Goal: Transaction & Acquisition: Register for event/course

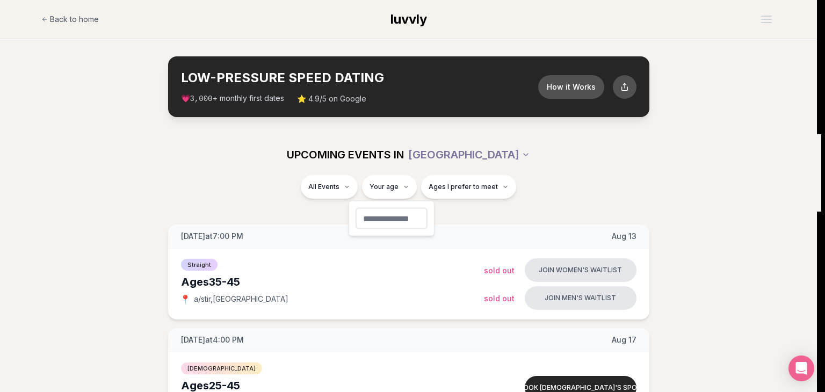
type input "**"
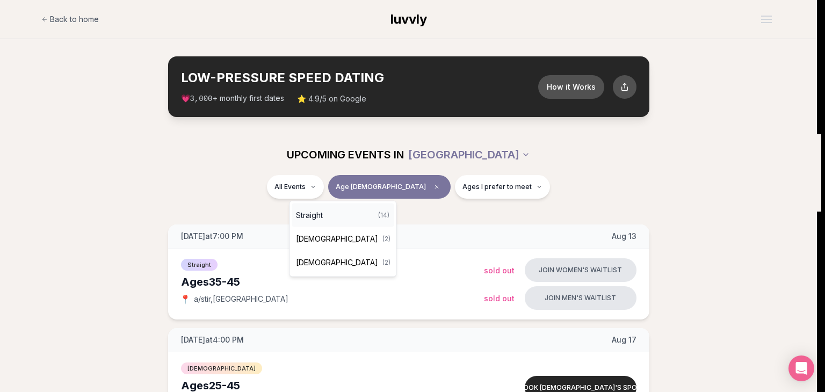
click at [319, 224] on div "Straight ( 14 )" at bounding box center [343, 215] width 102 height 24
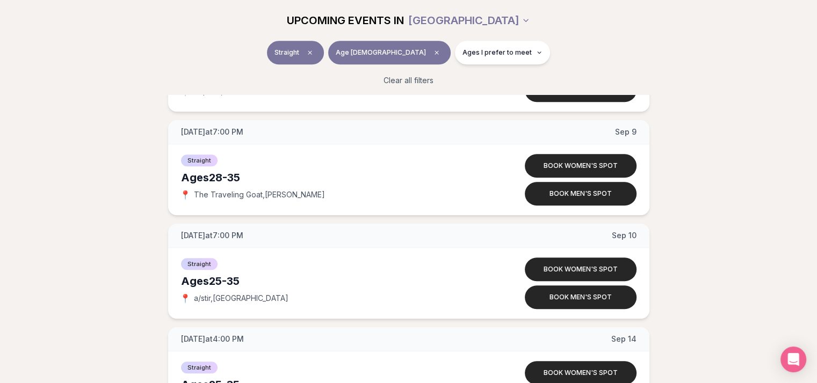
scroll to position [854, 0]
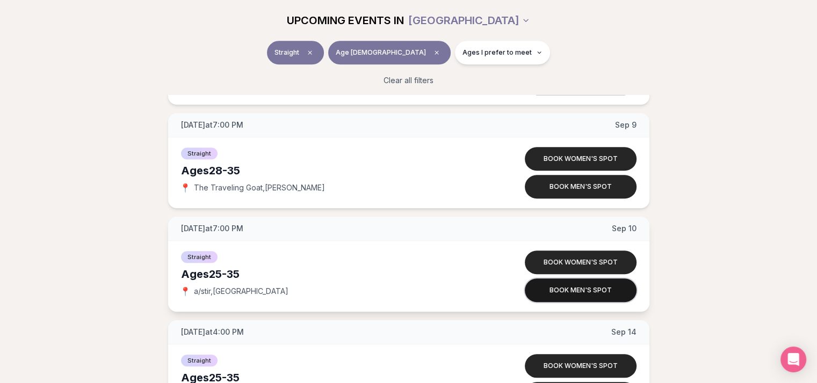
click at [561, 291] on button "Book men's spot" at bounding box center [581, 291] width 112 height 24
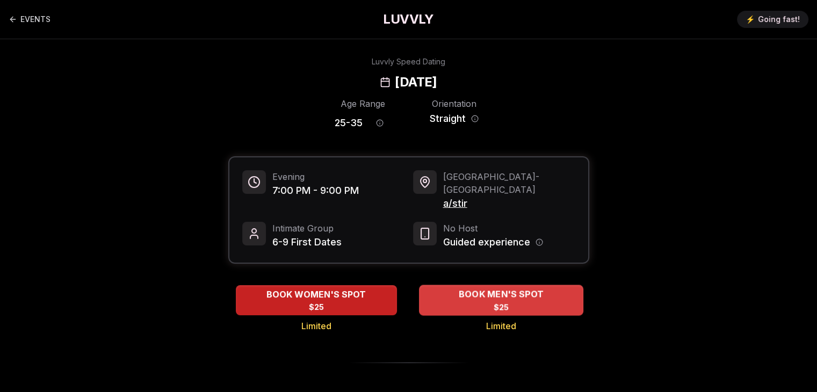
click at [513, 289] on div "BOOK MEN'S SPOT $25" at bounding box center [501, 300] width 164 height 30
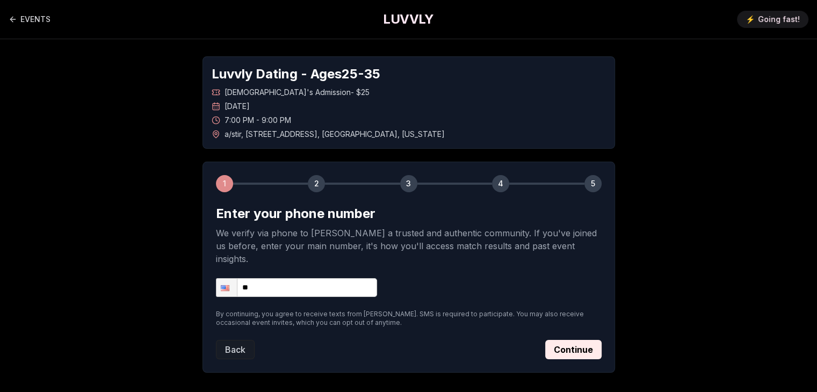
click at [299, 278] on input "**" at bounding box center [296, 287] width 161 height 19
type input "**********"
click at [572, 340] on button "Continue" at bounding box center [573, 349] width 56 height 19
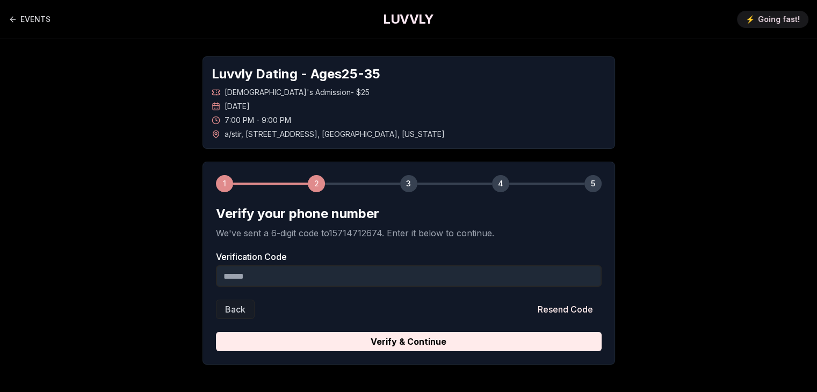
click at [316, 274] on input "Verification Code" at bounding box center [409, 275] width 386 height 21
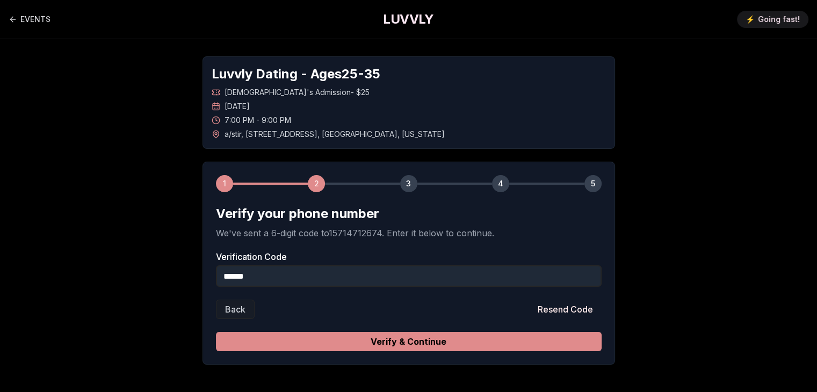
type input "******"
click at [452, 338] on button "Verify & Continue" at bounding box center [409, 341] width 386 height 19
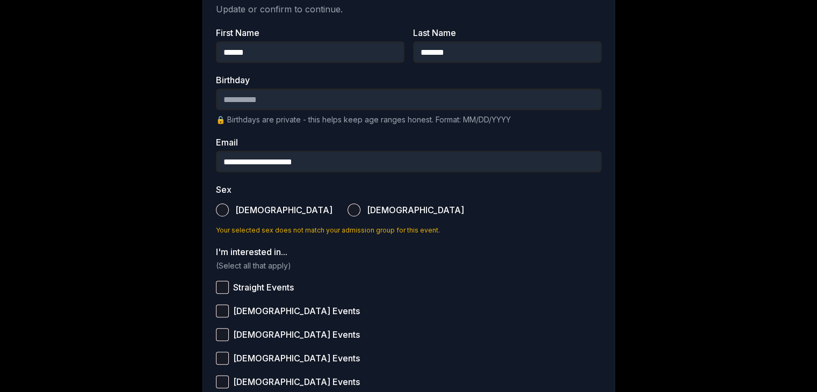
scroll to position [238, 0]
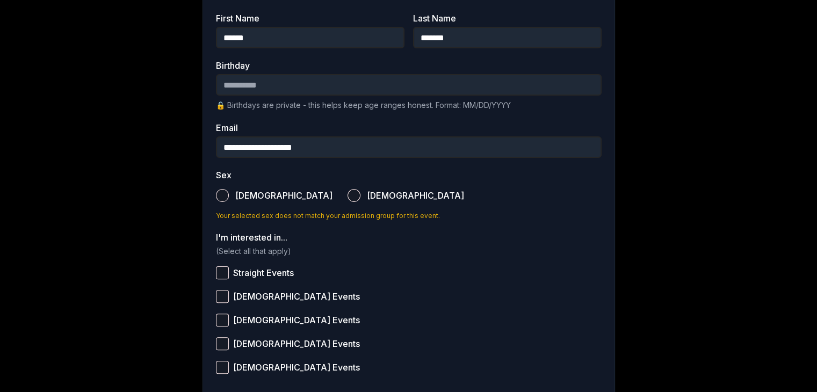
click at [222, 190] on button "Male" at bounding box center [222, 195] width 13 height 13
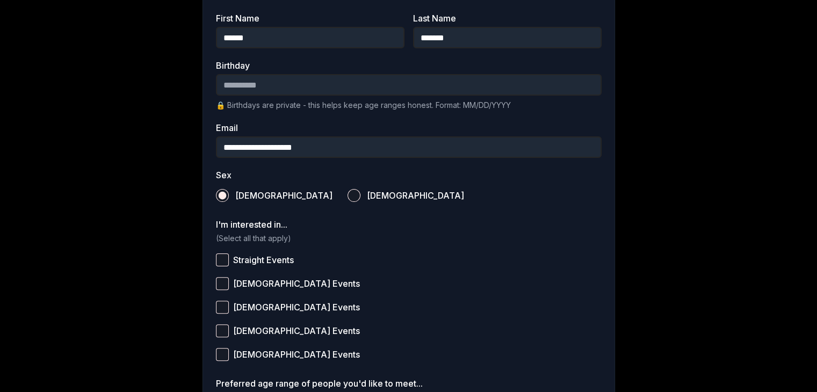
click at [217, 267] on label "Straight Events" at bounding box center [409, 260] width 386 height 24
click at [217, 266] on button "Straight Events" at bounding box center [222, 259] width 13 height 13
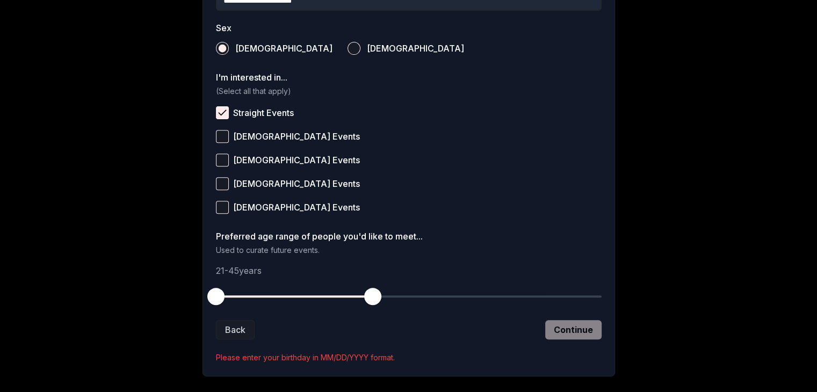
scroll to position [387, 0]
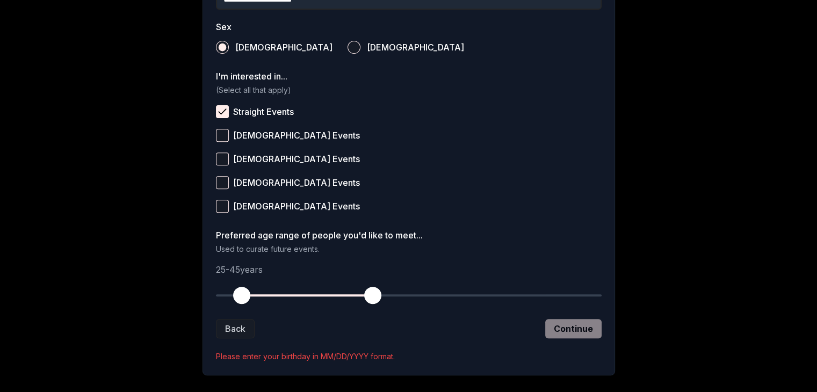
drag, startPoint x: 215, startPoint y: 293, endPoint x: 242, endPoint y: 295, distance: 27.4
click at [242, 295] on span "button" at bounding box center [241, 295] width 17 height 17
drag, startPoint x: 373, startPoint y: 293, endPoint x: 339, endPoint y: 294, distance: 33.9
click at [339, 294] on span "button" at bounding box center [339, 295] width 17 height 17
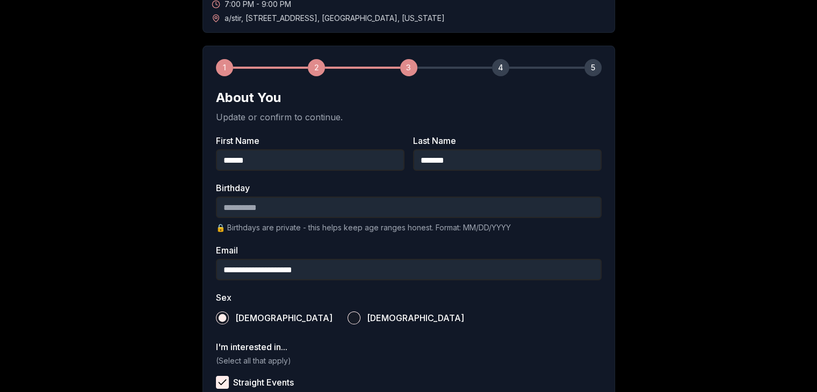
scroll to position [113, 0]
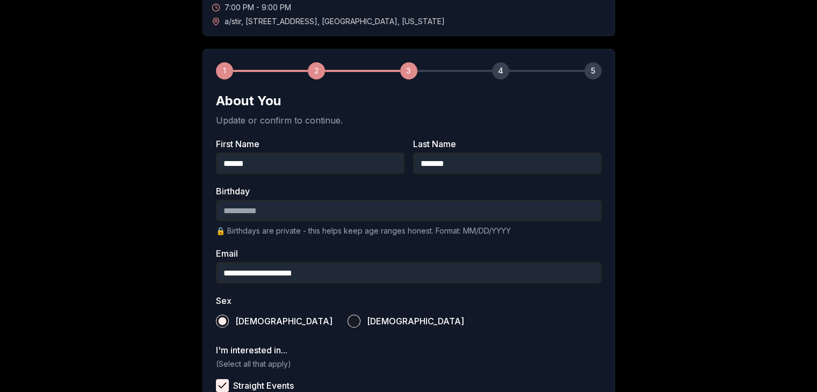
click at [239, 209] on input "Birthday" at bounding box center [409, 210] width 386 height 21
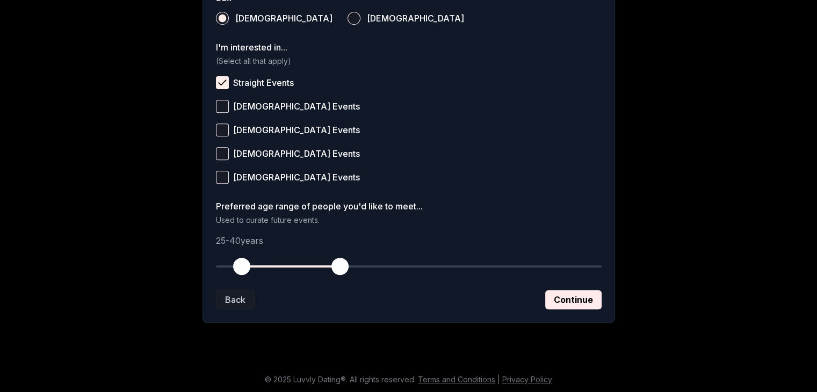
scroll to position [417, 0]
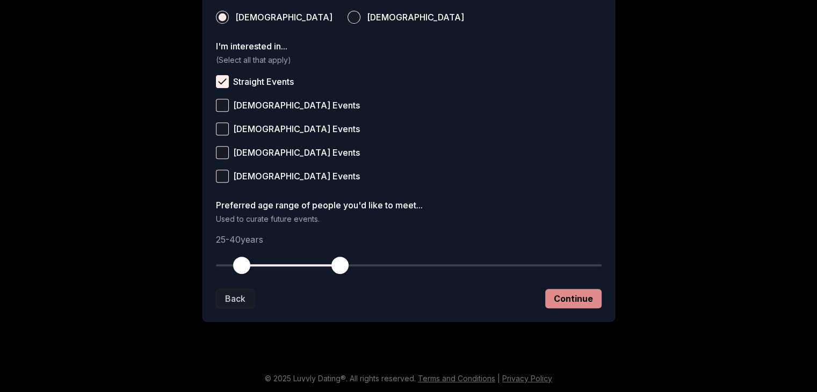
type input "**********"
click at [572, 297] on button "Continue" at bounding box center [573, 298] width 56 height 19
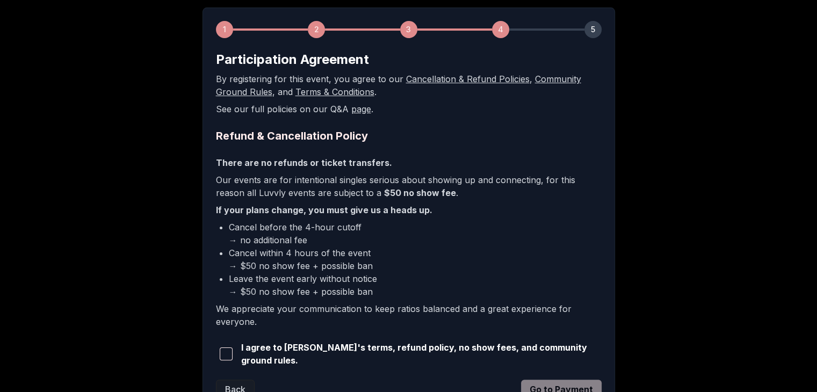
scroll to position [243, 0]
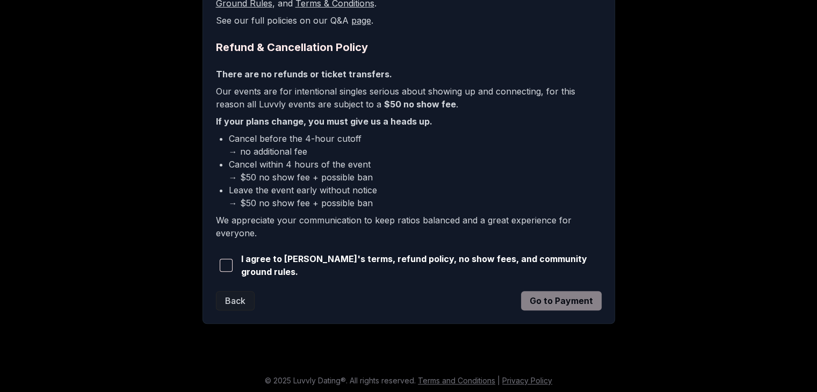
click at [228, 260] on span "button" at bounding box center [226, 265] width 13 height 13
click at [545, 297] on button "Go to Payment" at bounding box center [561, 300] width 81 height 19
